Goal: Information Seeking & Learning: Learn about a topic

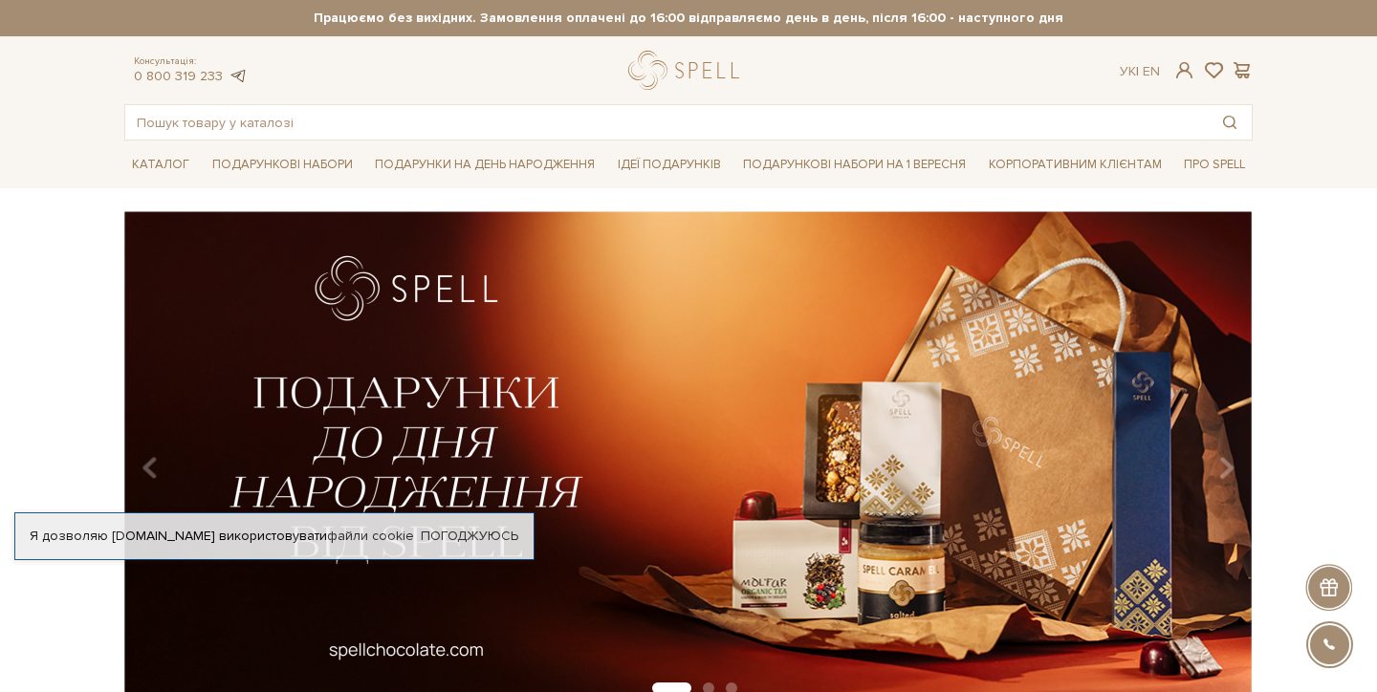
click at [228, 73] on link at bounding box center [237, 76] width 19 height 16
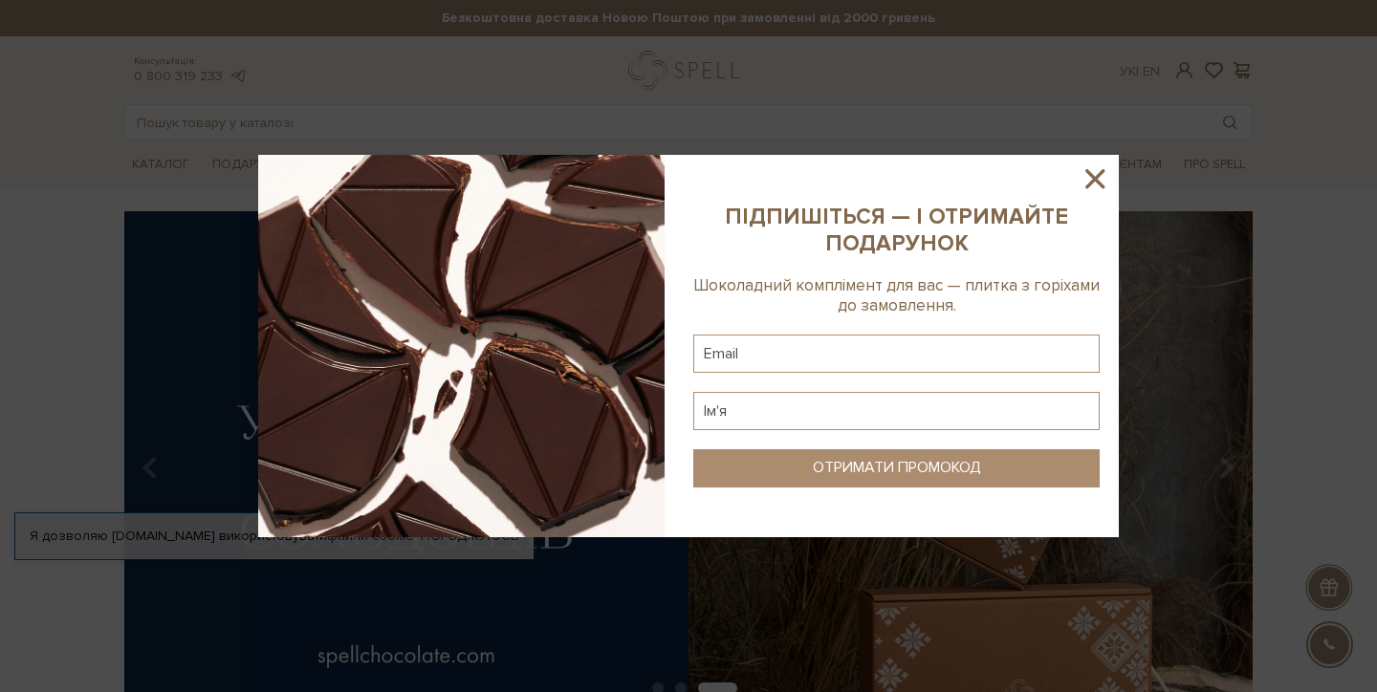
click at [1085, 179] on icon at bounding box center [1095, 179] width 33 height 33
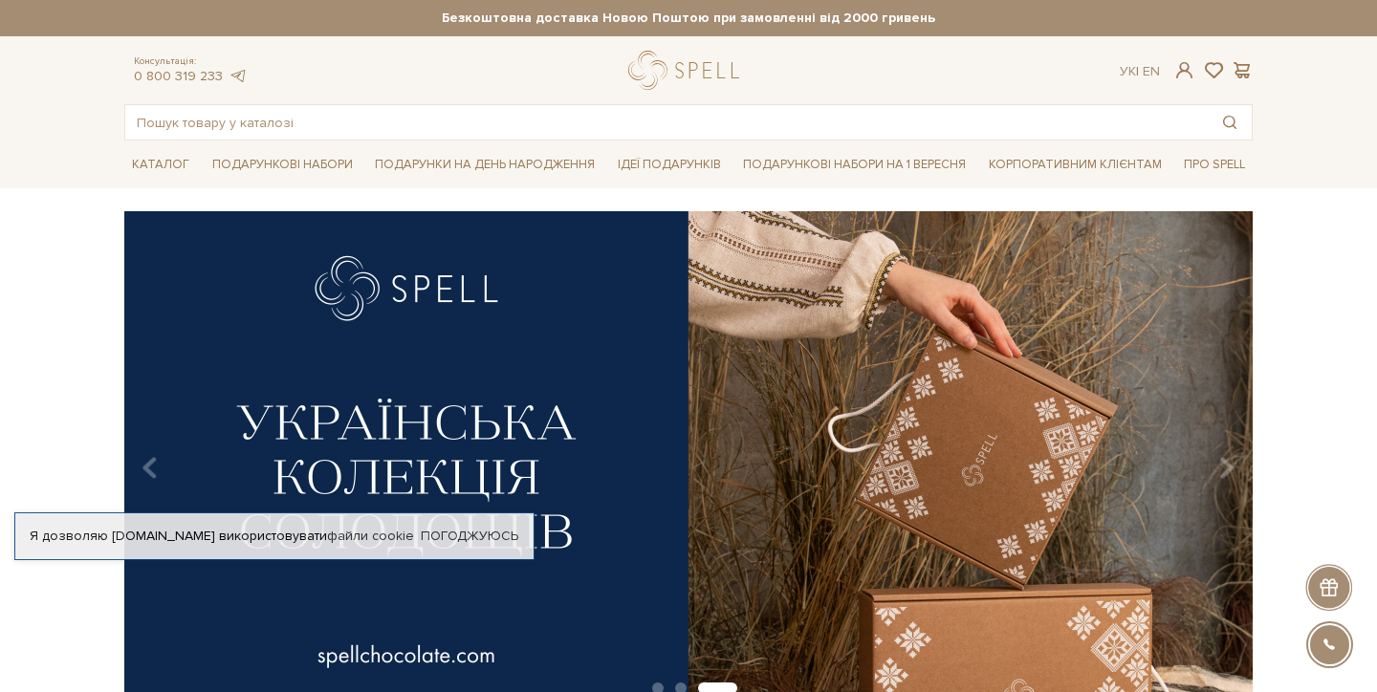
drag, startPoint x: 1310, startPoint y: 629, endPoint x: 1318, endPoint y: 647, distance: 18.8
click at [1310, 629] on div "spell Онлайн помощь RU Звонок Разработано в UniTalk" at bounding box center [1329, 644] width 73 height 73
click at [1318, 647] on div at bounding box center [1329, 645] width 43 height 43
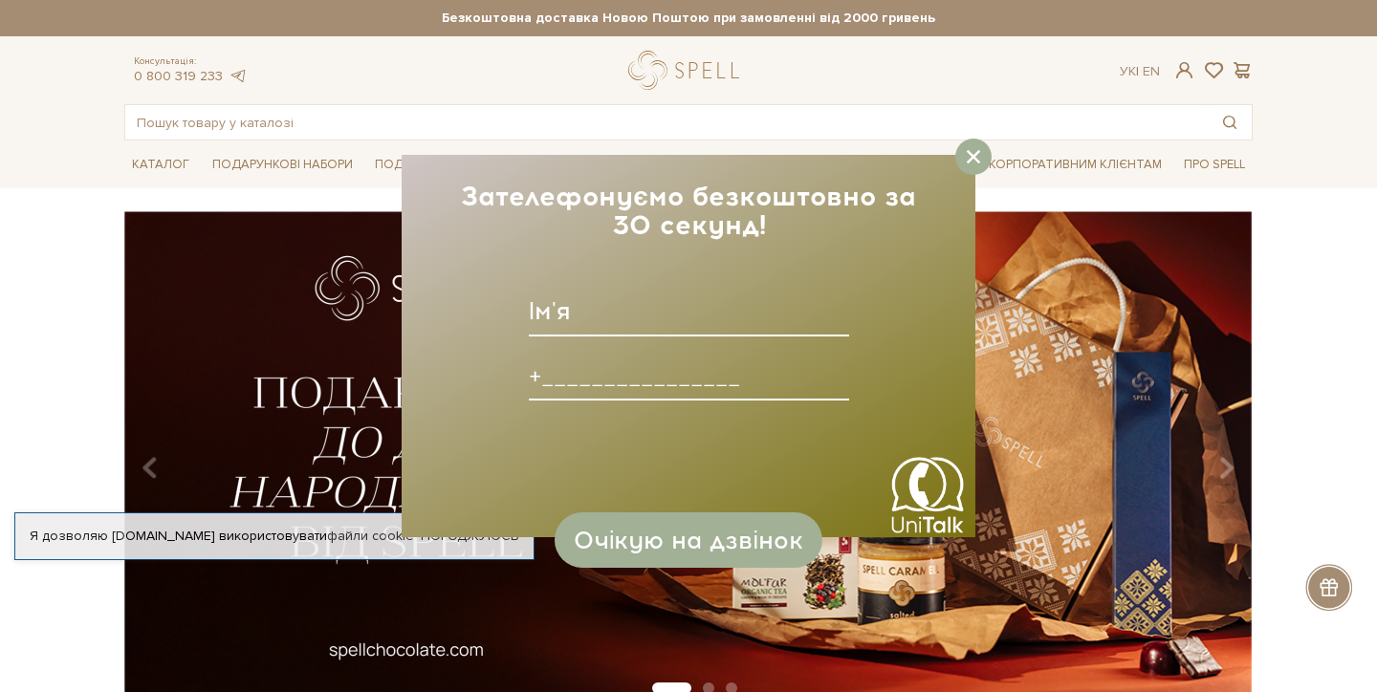
click at [641, 320] on input at bounding box center [689, 312] width 320 height 50
type input "ф"
type input "Артем"
type input "+________________"
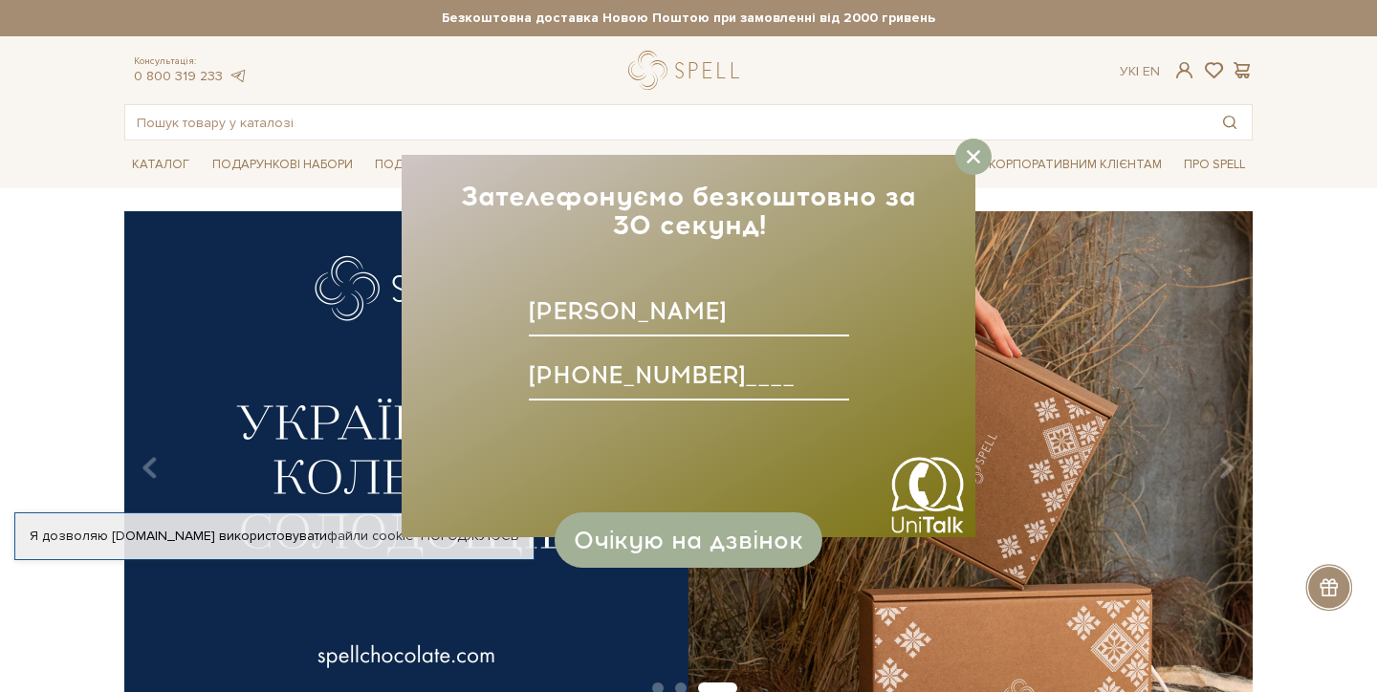
type input "+380669651777____"
drag, startPoint x: 617, startPoint y: 380, endPoint x: 636, endPoint y: 408, distance: 34.5
click at [617, 380] on input "+380669651777____" at bounding box center [689, 376] width 320 height 50
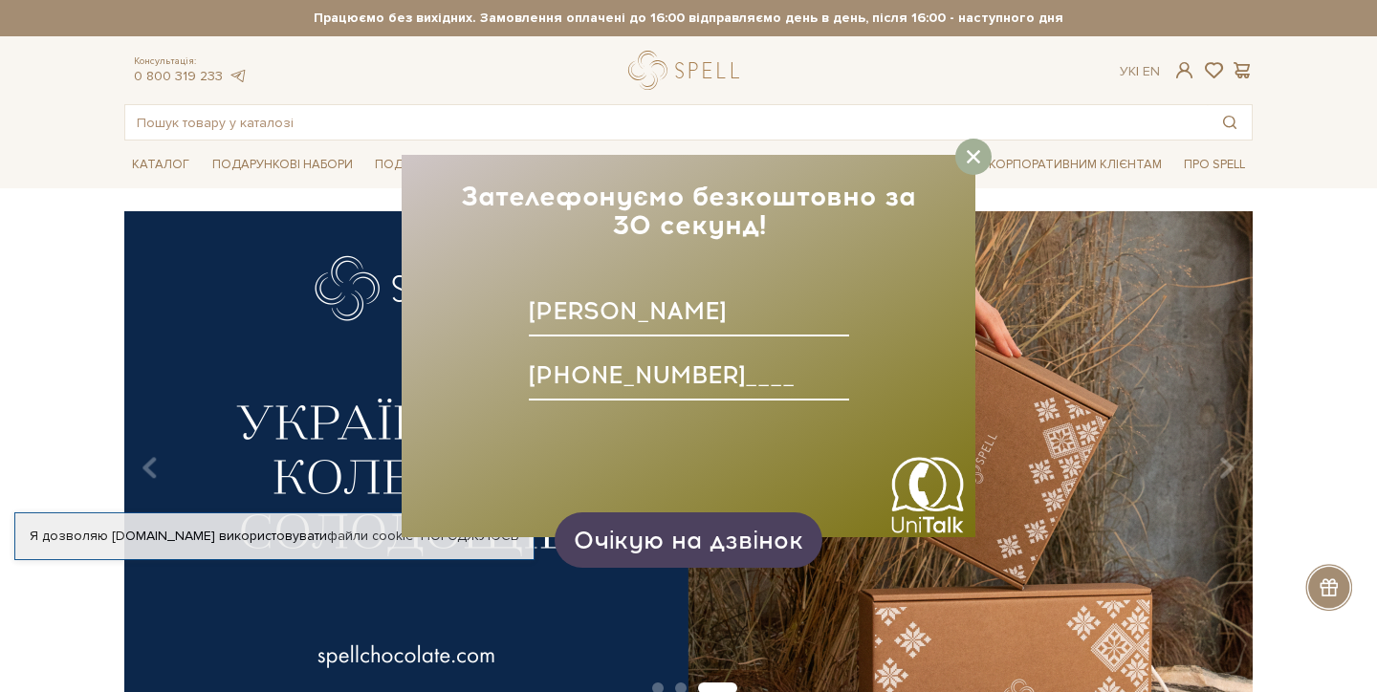
click at [695, 539] on span "Очікую на дзвінок" at bounding box center [689, 540] width 230 height 29
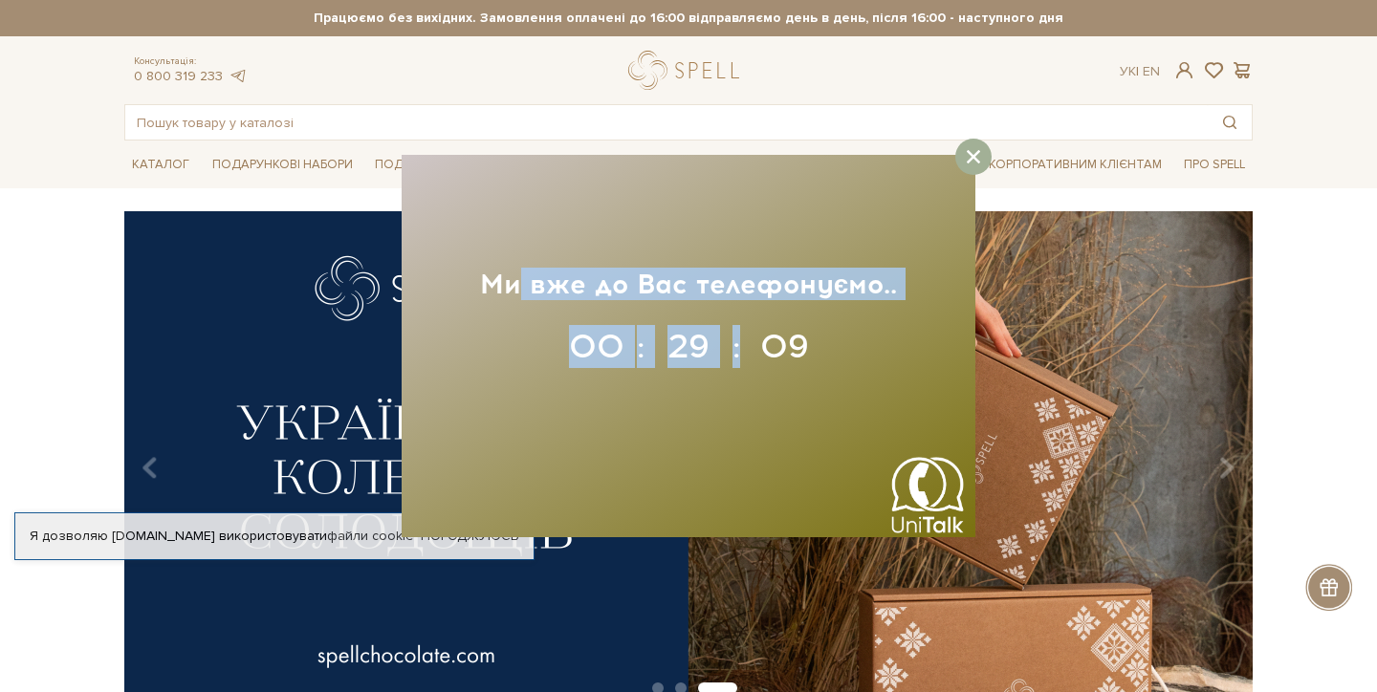
drag, startPoint x: 515, startPoint y: 284, endPoint x: 846, endPoint y: 348, distance: 338.0
click at [846, 348] on div "Зателефонуємо безкоштовно за 30 секунд! Зателефонуємо безкоштовно за 30 секунд!…" at bounding box center [689, 346] width 574 height 383
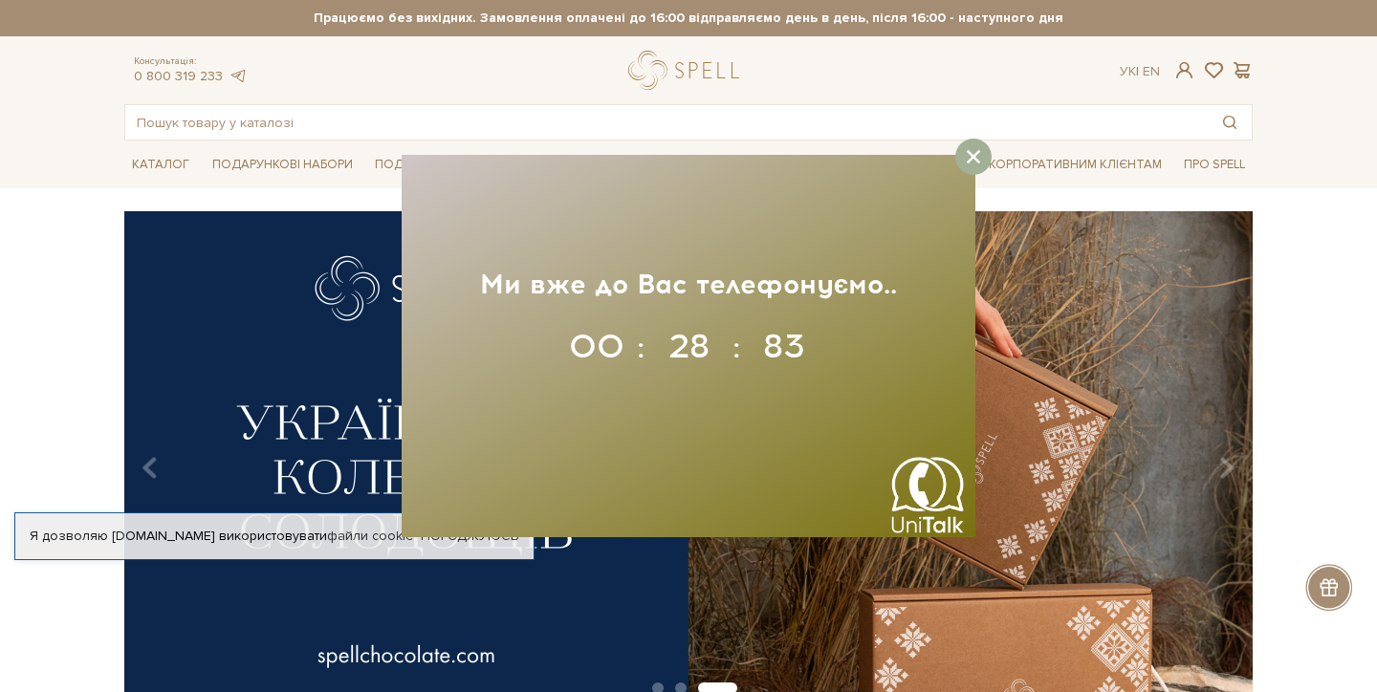
drag, startPoint x: 846, startPoint y: 348, endPoint x: 858, endPoint y: 355, distance: 13.3
click at [853, 352] on div "Зателефонуємо безкоштовно за 30 секунд! Зателефонуємо безкоштовно за 30 секунд!…" at bounding box center [689, 346] width 574 height 383
drag, startPoint x: 858, startPoint y: 355, endPoint x: 480, endPoint y: 262, distance: 389.0
click at [480, 262] on div "Зателефонуємо безкоштовно за 30 секунд! Зателефонуємо безкоштовно за 30 секунд!…" at bounding box center [689, 346] width 574 height 383
click at [476, 262] on div "Зателефонуємо безкоштовно за 30 секунд! Зателефонуємо безкоштовно за 30 секунд!…" at bounding box center [689, 346] width 574 height 383
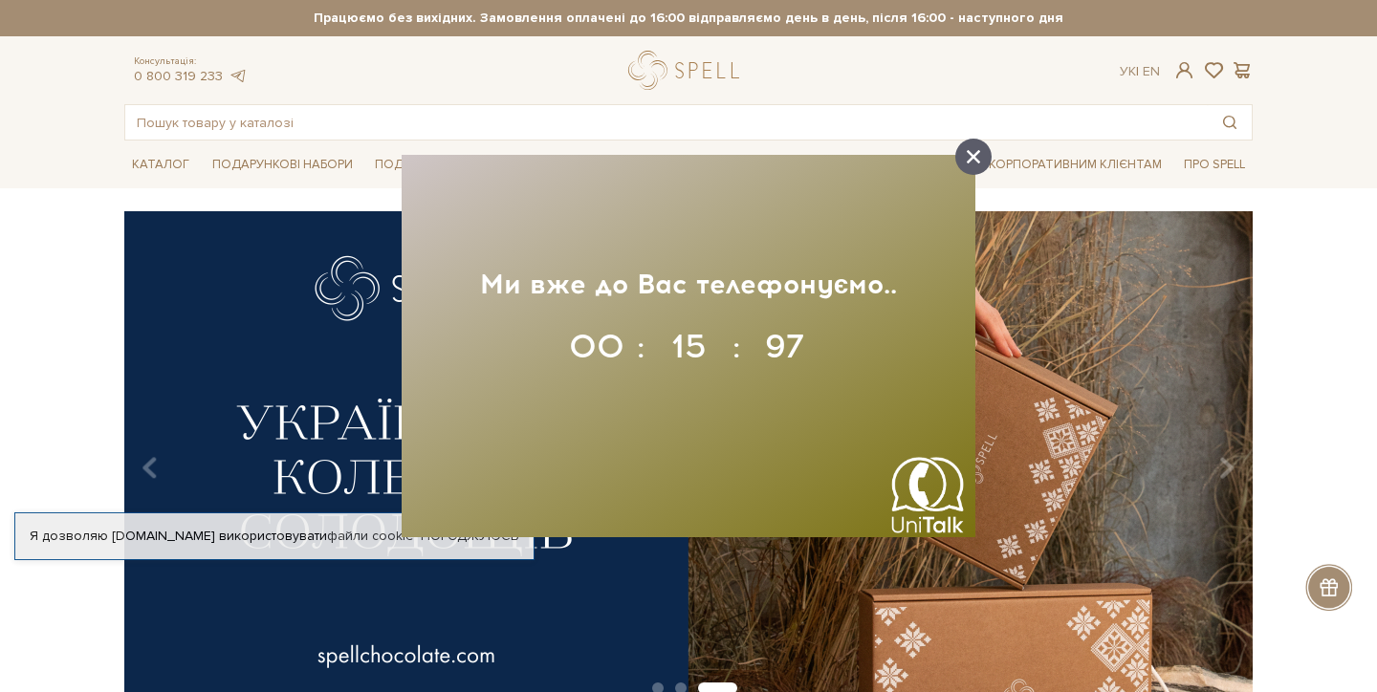
click at [995, 161] on link "Корпоративним клієнтам" at bounding box center [1075, 164] width 188 height 33
click at [988, 158] on div at bounding box center [974, 157] width 36 height 36
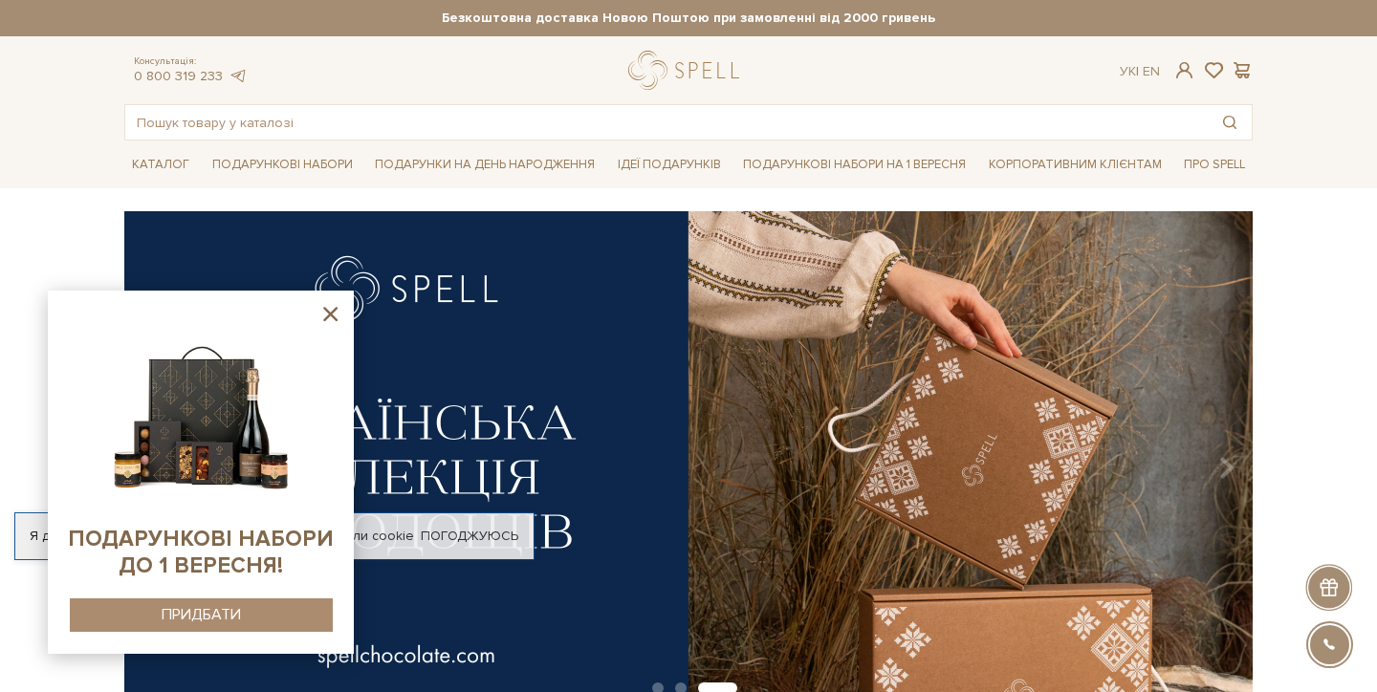
click at [332, 312] on icon at bounding box center [330, 314] width 14 height 14
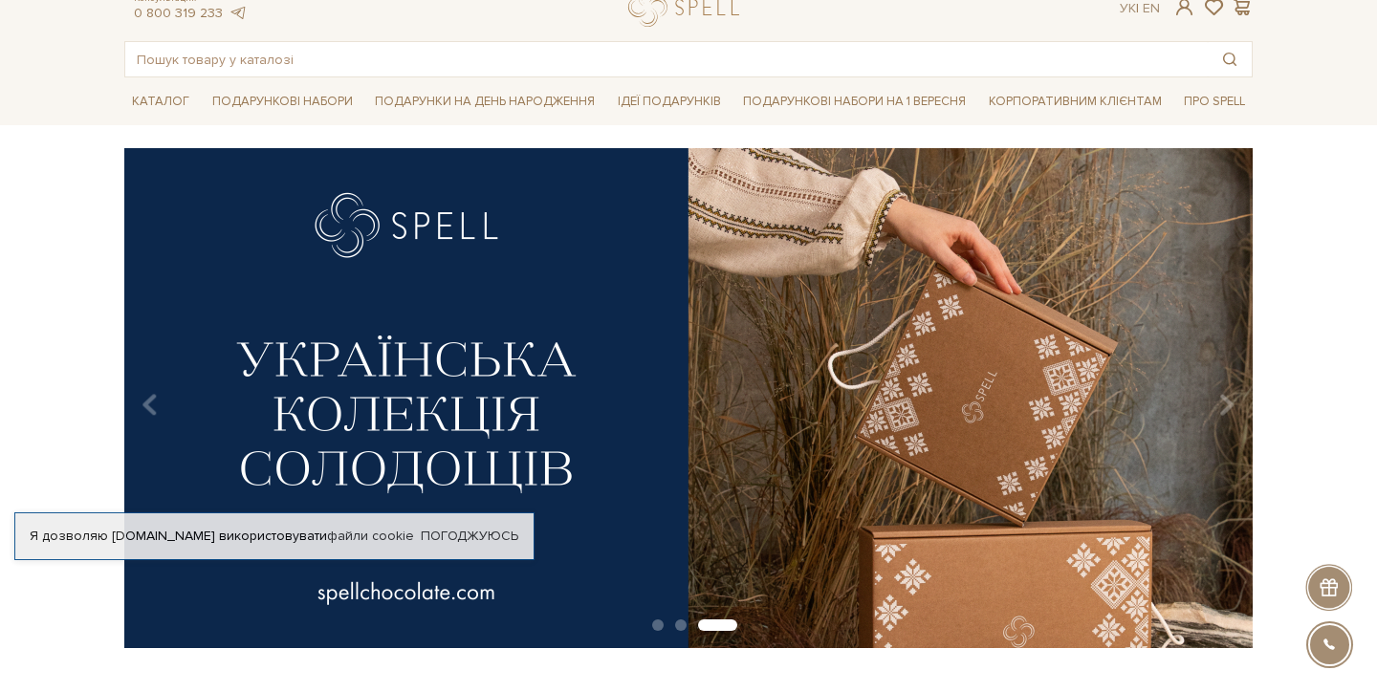
scroll to position [68, 0]
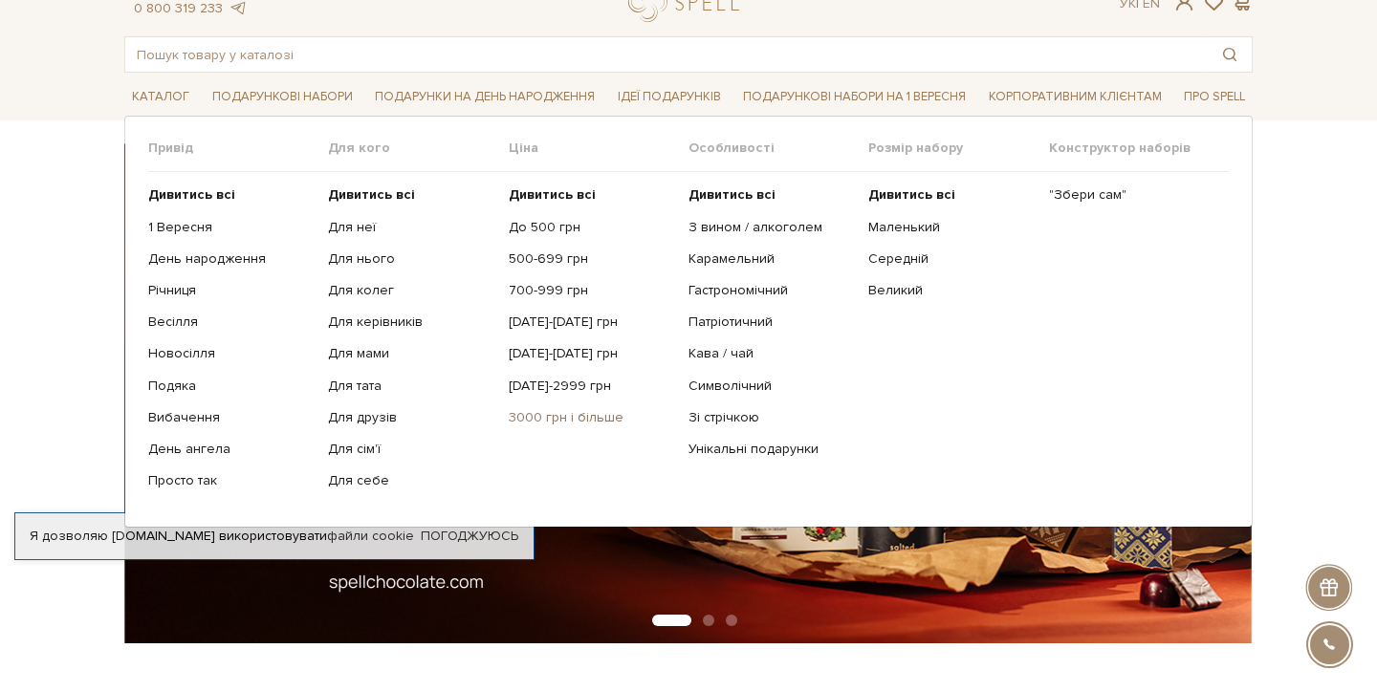
click at [544, 415] on link "3000 грн і більше" at bounding box center [591, 417] width 165 height 17
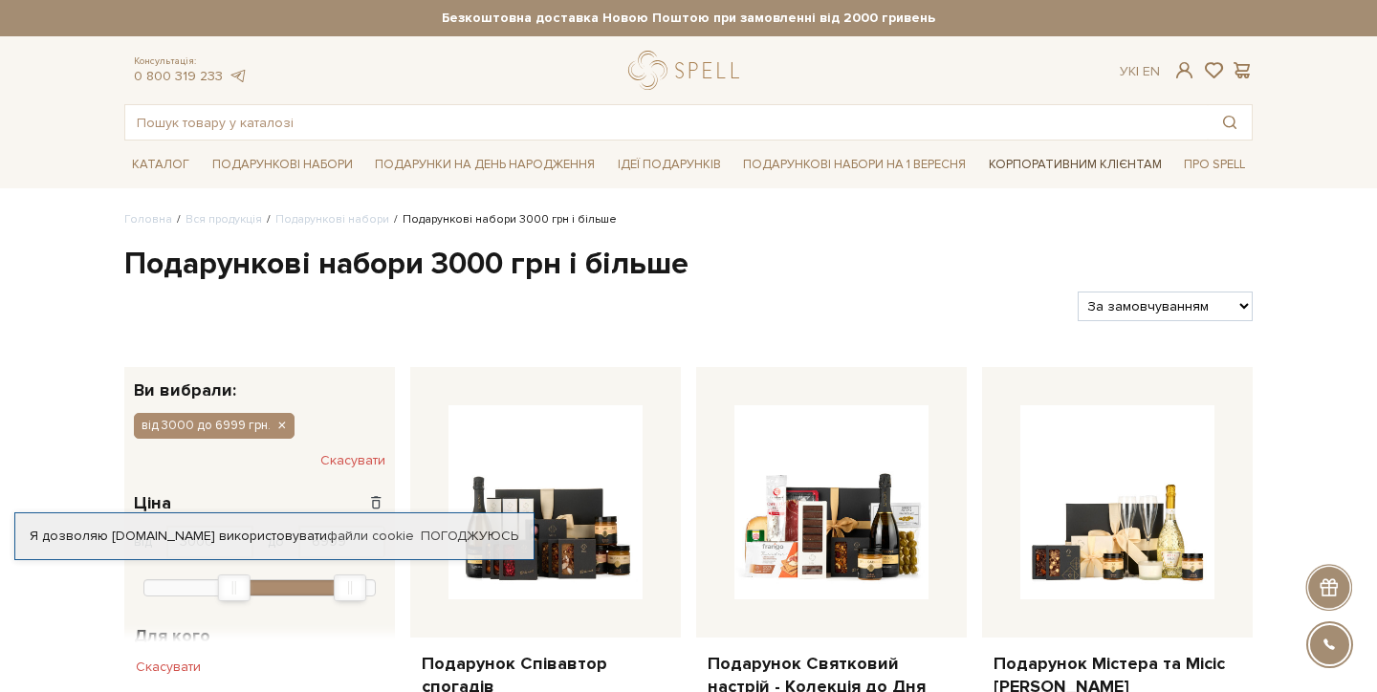
click at [1090, 164] on link "Корпоративним клієнтам" at bounding box center [1075, 164] width 188 height 33
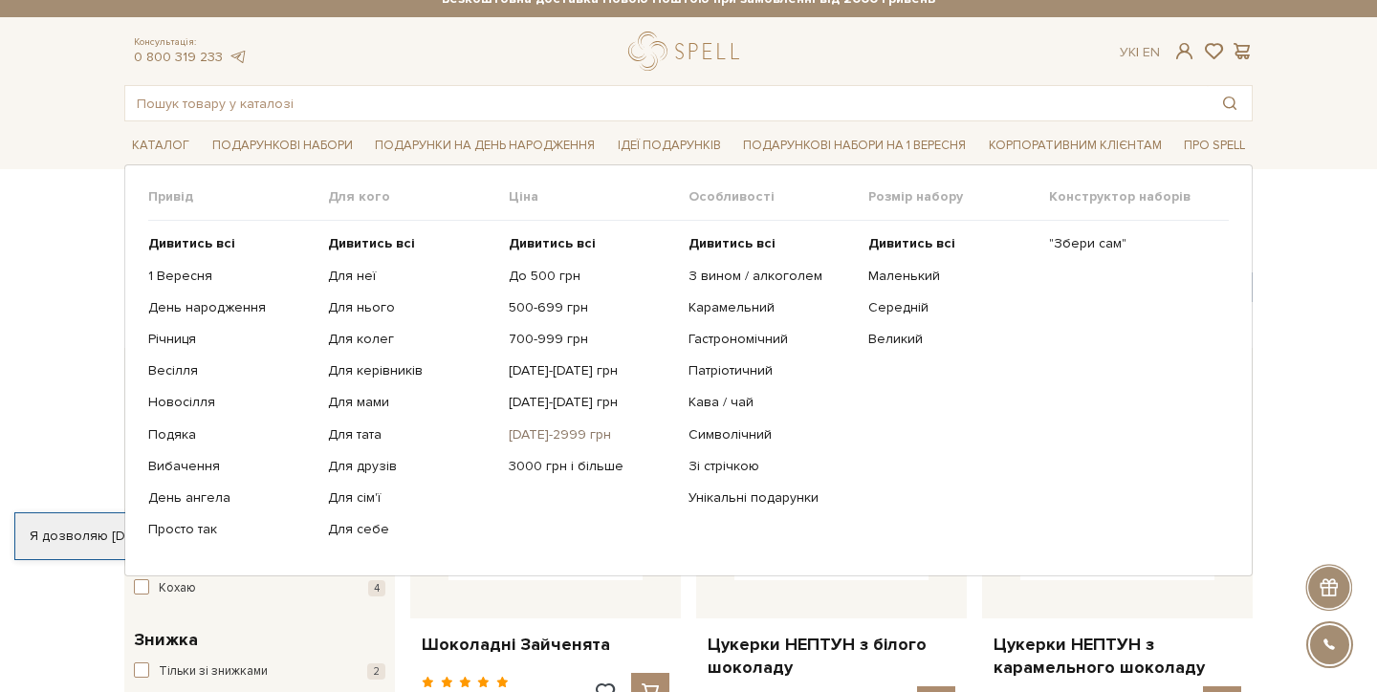
scroll to position [17, 1]
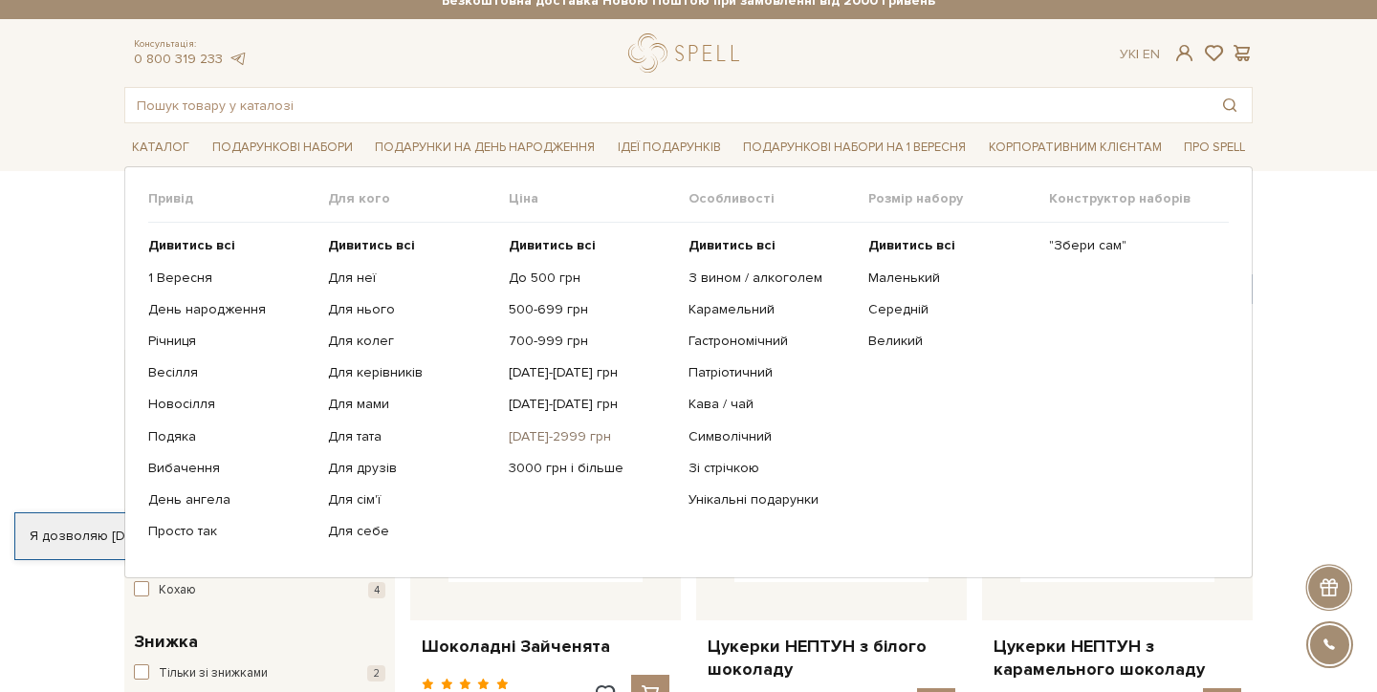
click at [538, 434] on link "[DATE]-2999 грн" at bounding box center [591, 436] width 165 height 17
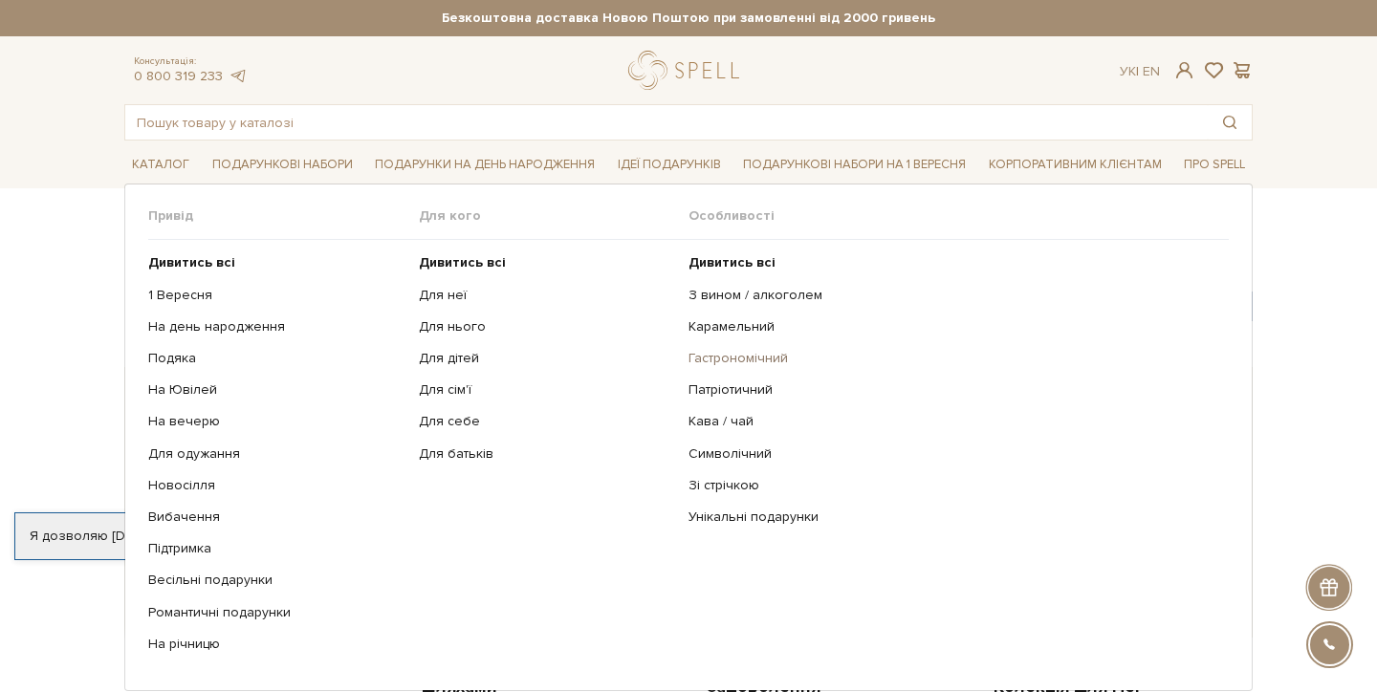
click at [751, 360] on link "Гастрономічний" at bounding box center [952, 358] width 526 height 17
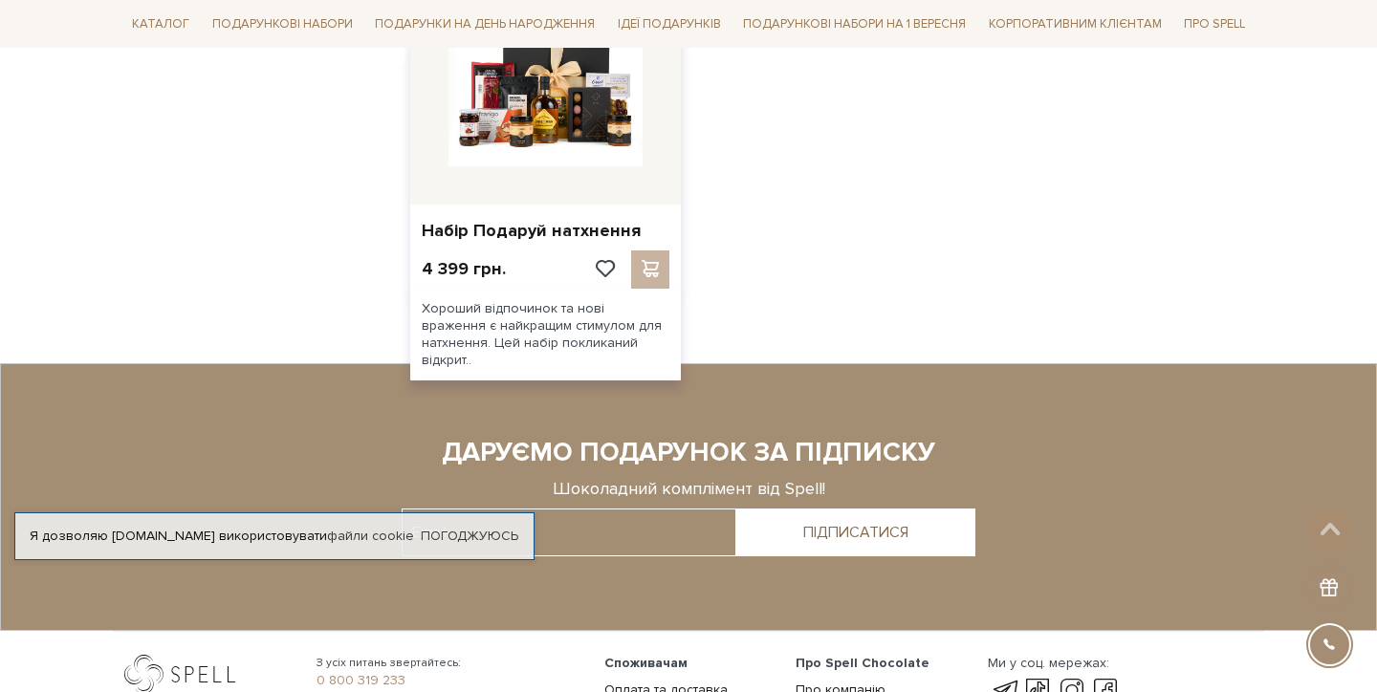
scroll to position [1255, 0]
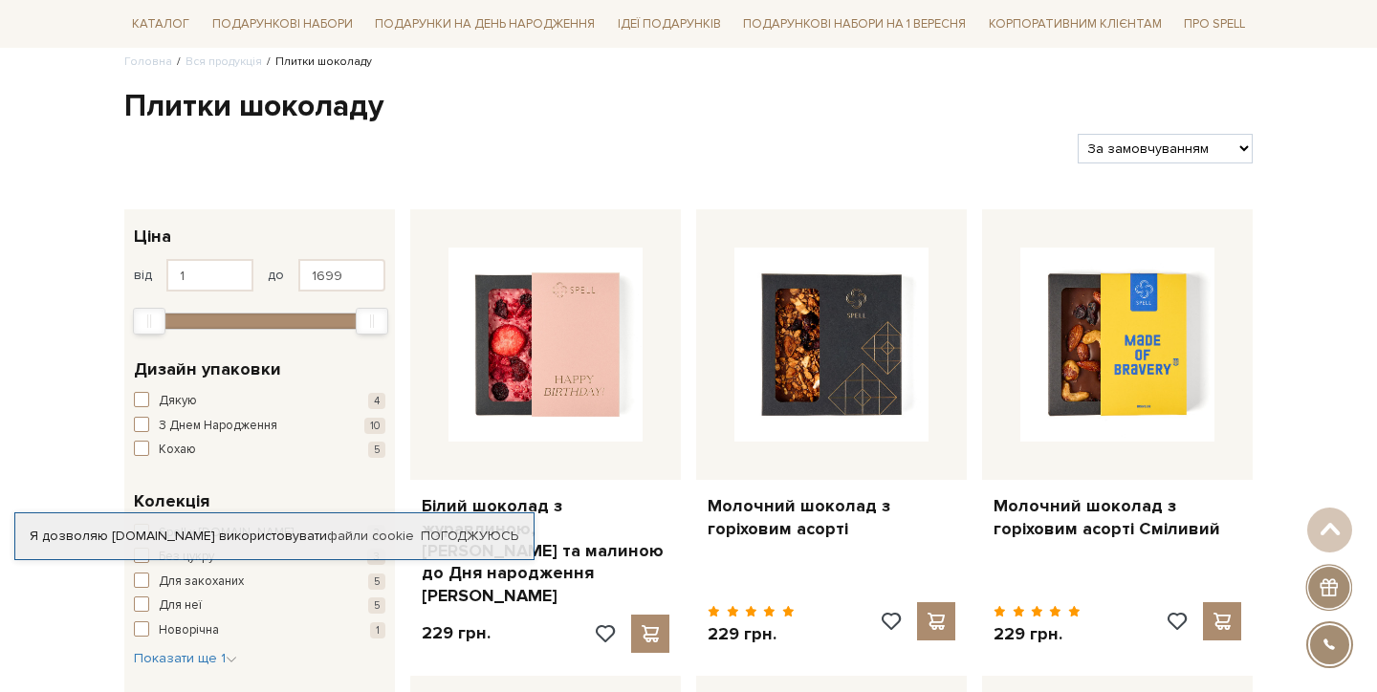
scroll to position [160, 0]
